Goal: Information Seeking & Learning: Learn about a topic

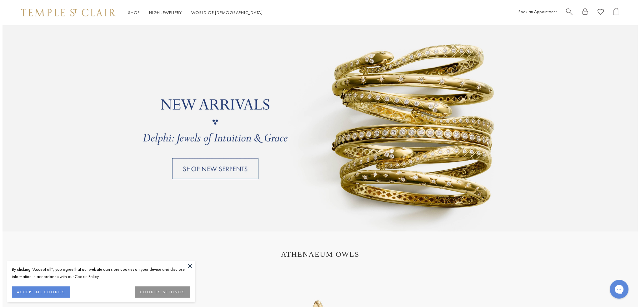
scroll to position [564, 0]
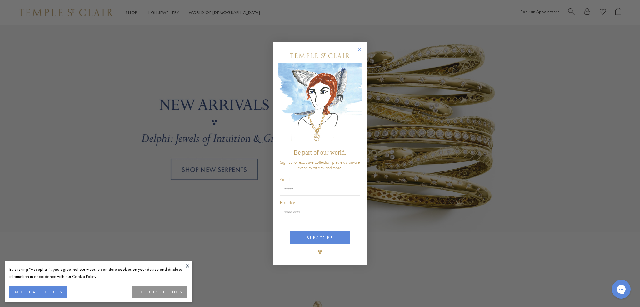
click at [360, 48] on circle "Close dialog" at bounding box center [360, 50] width 8 height 8
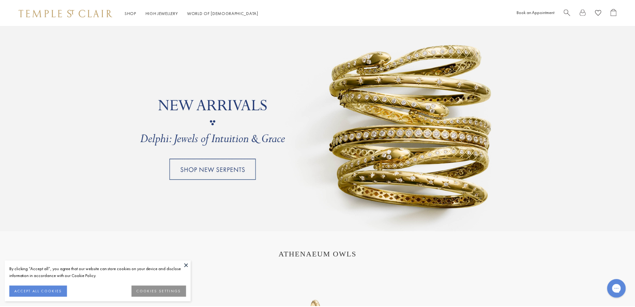
scroll to position [563, 0]
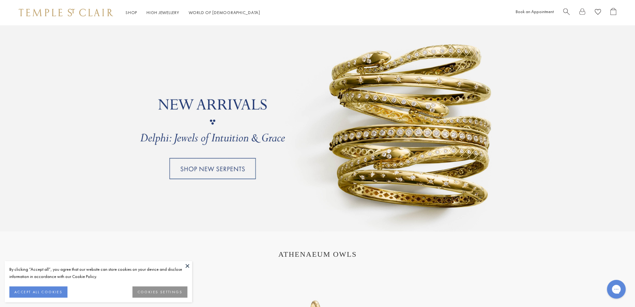
click at [207, 165] on link at bounding box center [317, 122] width 635 height 219
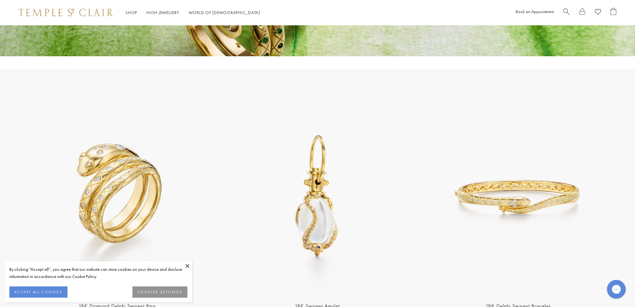
scroll to position [250, 0]
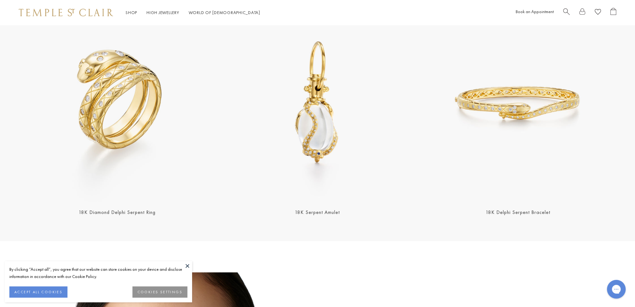
click at [149, 96] on img at bounding box center [117, 103] width 197 height 197
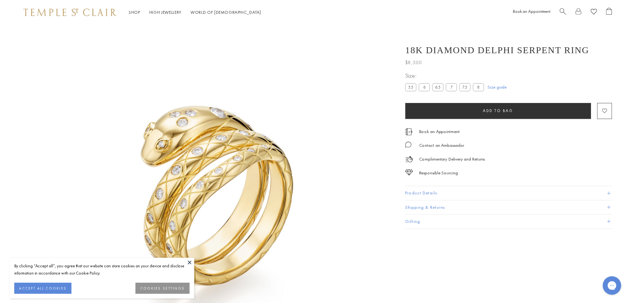
scroll to position [25, 0]
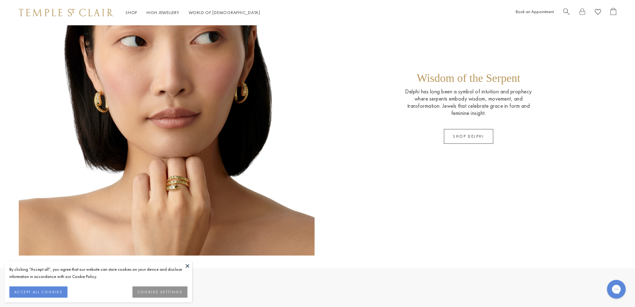
scroll to position [625, 0]
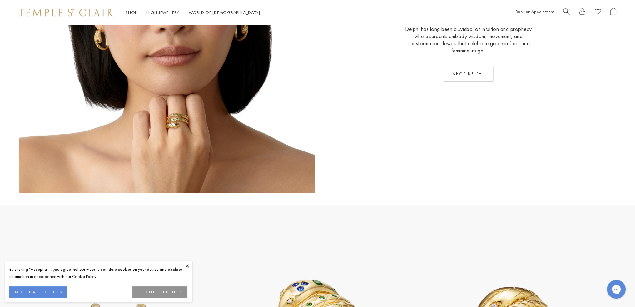
click at [186, 267] on button at bounding box center [187, 265] width 9 height 9
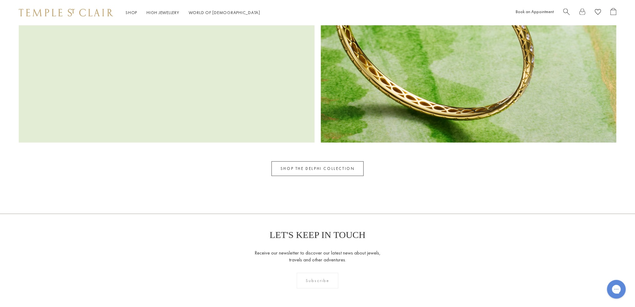
scroll to position [1375, 0]
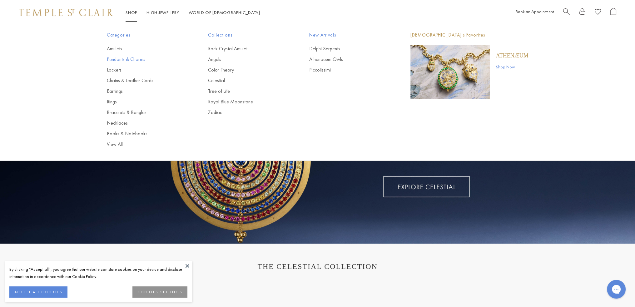
click at [111, 60] on link "Pendants & Charms" at bounding box center [145, 59] width 76 height 7
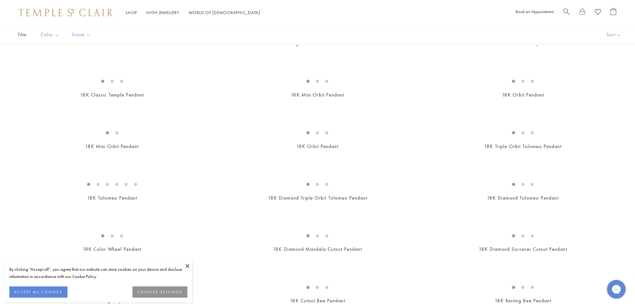
scroll to position [813, 0]
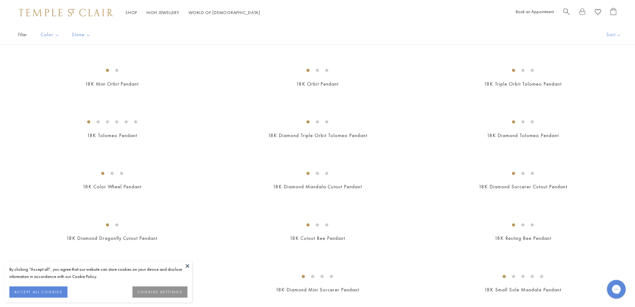
drag, startPoint x: 185, startPoint y: 265, endPoint x: 188, endPoint y: 261, distance: 5.0
click at [185, 265] on button at bounding box center [187, 265] width 9 height 9
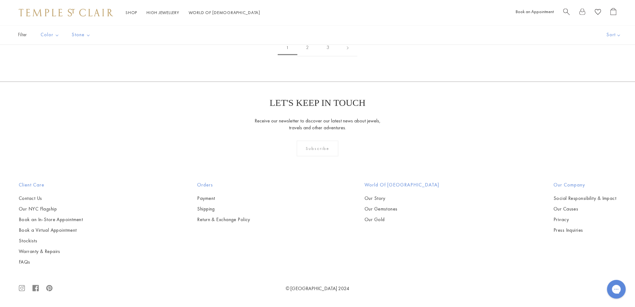
scroll to position [5032, 0]
click at [308, 56] on link "2" at bounding box center [308, 47] width 20 height 17
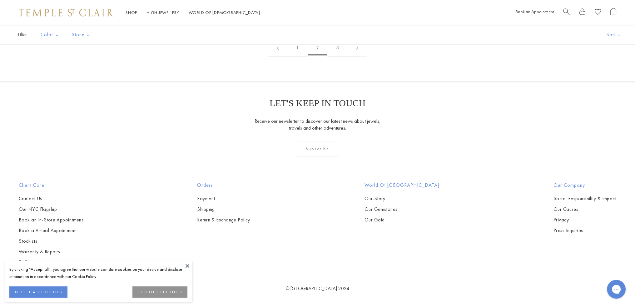
scroll to position [2844, 0]
